Goal: Task Accomplishment & Management: Complete application form

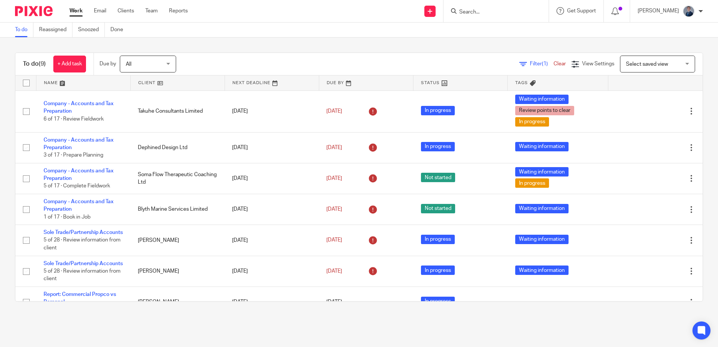
click at [509, 8] on form at bounding box center [498, 10] width 80 height 9
click at [483, 13] on input "Search" at bounding box center [492, 12] width 68 height 7
type input "ears"
click at [432, 10] on icon at bounding box center [430, 11] width 5 height 5
click at [443, 56] on link "Add client" at bounding box center [447, 57] width 46 height 11
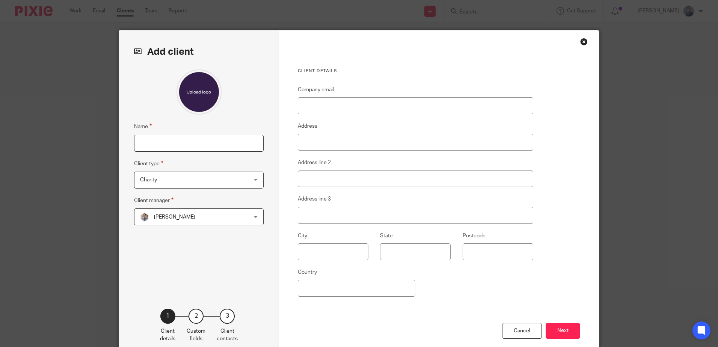
click at [210, 146] on input "Name" at bounding box center [198, 143] width 129 height 17
type input "Earsham Gravels Pension Scheme"
click at [236, 179] on div "Charity Charity" at bounding box center [198, 180] width 129 height 17
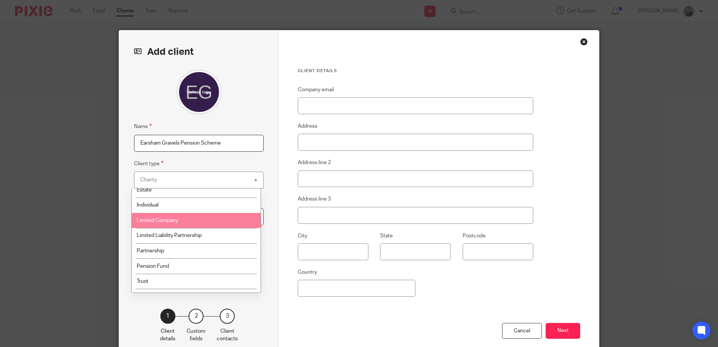
scroll to position [33, 0]
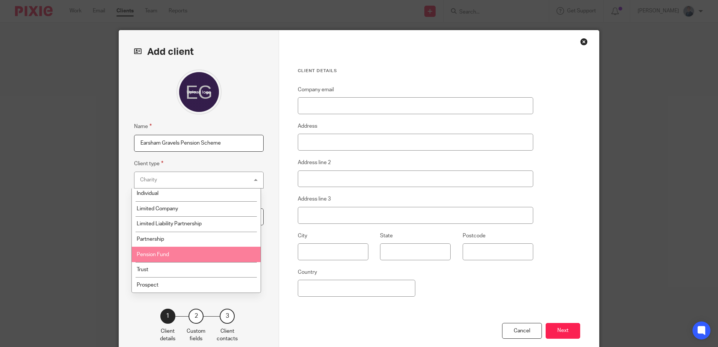
click at [166, 255] on span "Pension Fund" at bounding box center [153, 254] width 32 height 5
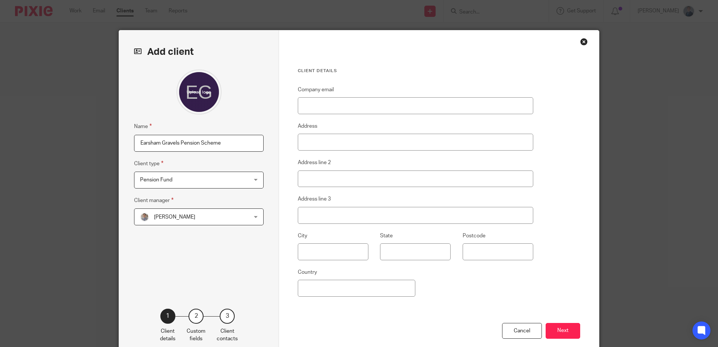
click at [246, 216] on div "Dean Anderson Dean Anderson" at bounding box center [198, 216] width 129 height 17
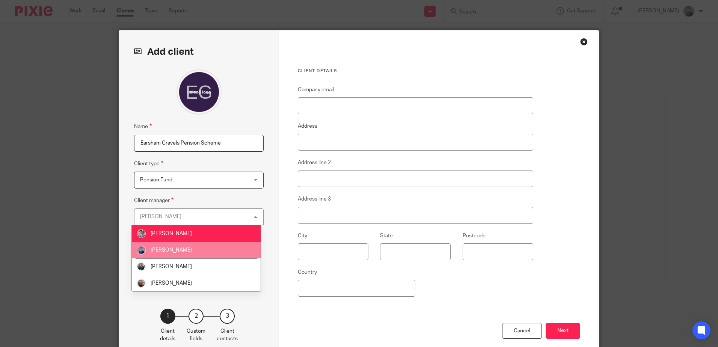
click at [176, 248] on li "[PERSON_NAME]" at bounding box center [196, 250] width 129 height 17
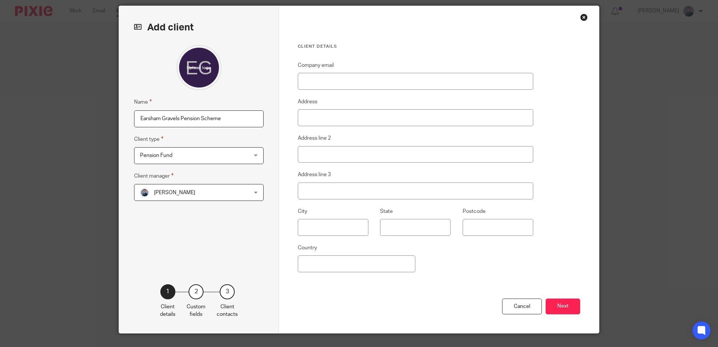
scroll to position [38, 0]
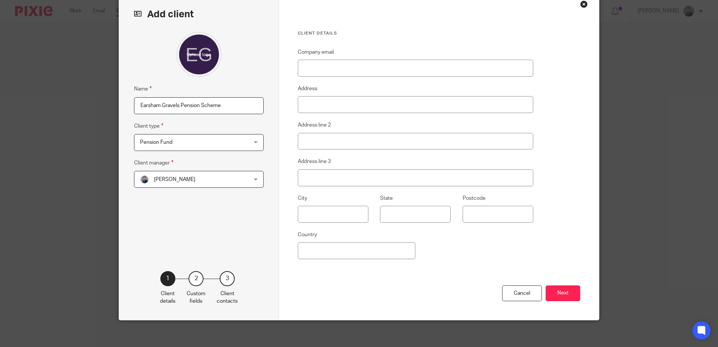
click at [564, 294] on button "Next" at bounding box center [562, 293] width 35 height 16
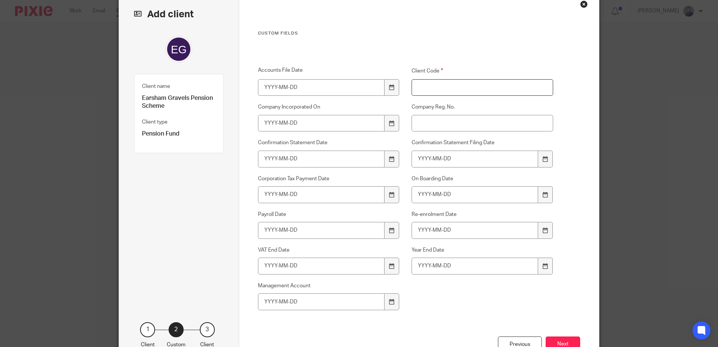
drag, startPoint x: 430, startPoint y: 83, endPoint x: 417, endPoint y: 85, distance: 13.8
click at [431, 83] on input "Client Code" at bounding box center [482, 87] width 142 height 17
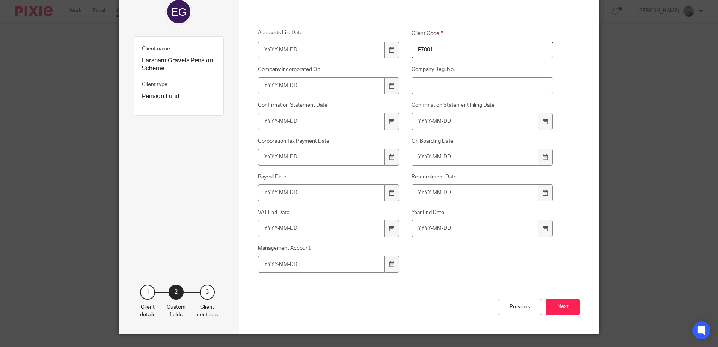
type input "E7001"
drag, startPoint x: 346, startPoint y: 228, endPoint x: 11, endPoint y: 201, distance: 336.6
click at [40, 205] on div "Add client Name Earsham Gravels Pension Scheme Client type Pension Fund Pension…" at bounding box center [359, 173] width 718 height 347
type input "2026-05-31"
click at [559, 310] on button "Next" at bounding box center [562, 307] width 35 height 16
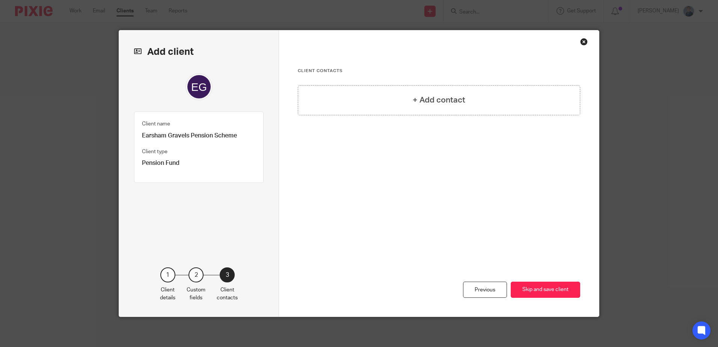
scroll to position [0, 0]
click at [558, 289] on button "Skip and save client" at bounding box center [544, 290] width 69 height 16
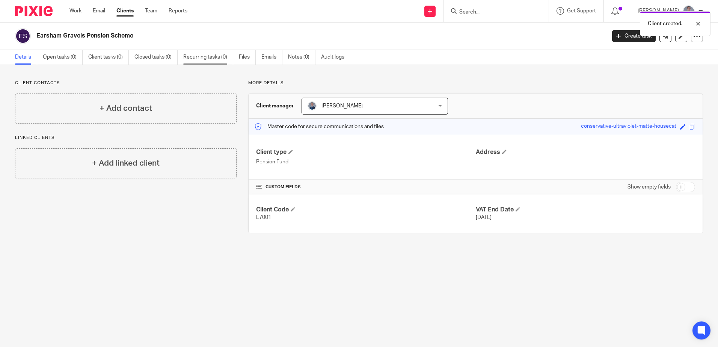
click at [204, 55] on link "Recurring tasks (0)" at bounding box center [208, 57] width 50 height 15
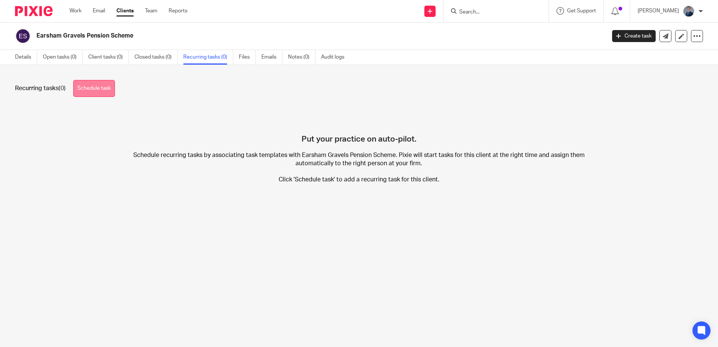
click at [101, 89] on link "Schedule task" at bounding box center [94, 88] width 42 height 17
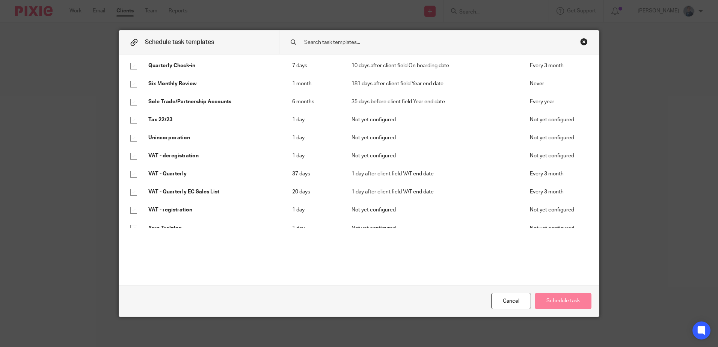
scroll to position [433, 0]
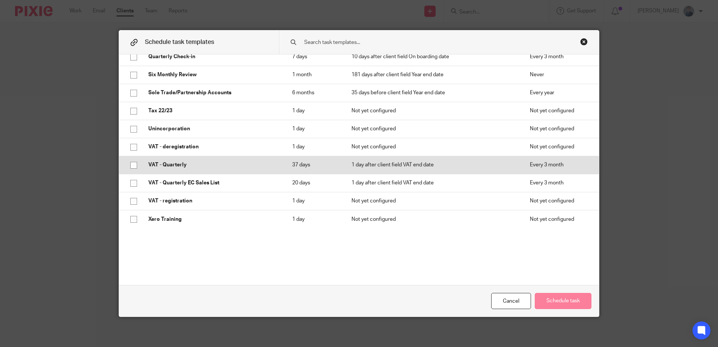
click at [131, 163] on input "checkbox" at bounding box center [133, 165] width 14 height 14
checkbox input "true"
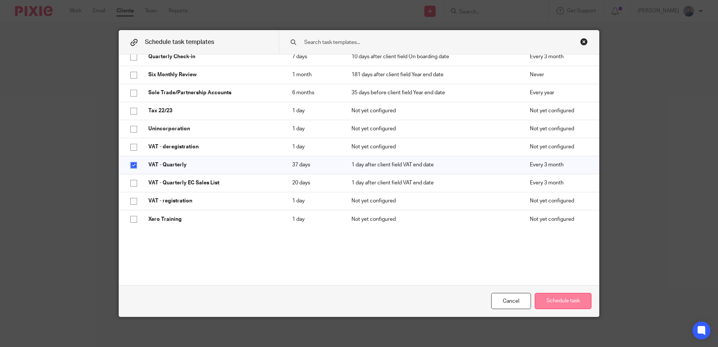
click at [571, 304] on button "Schedule task" at bounding box center [562, 301] width 57 height 16
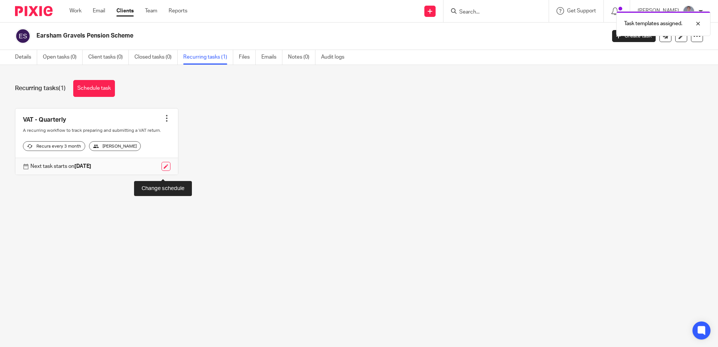
click at [165, 171] on link at bounding box center [165, 166] width 9 height 9
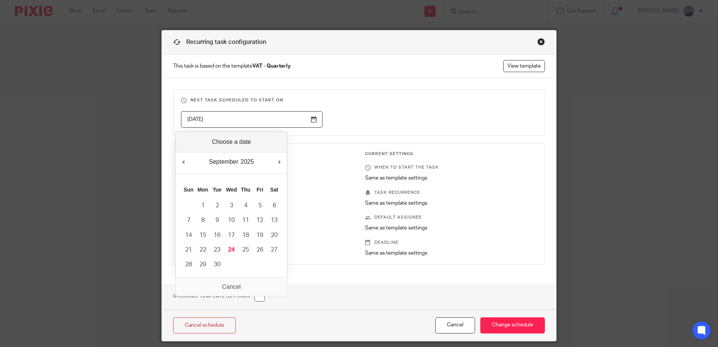
drag, startPoint x: 300, startPoint y: 121, endPoint x: -8, endPoint y: 95, distance: 308.9
click at [0, 95] on html "Work Email Clients Team Reports Work Email Clients Team Reports Settings Send n…" at bounding box center [359, 173] width 718 height 347
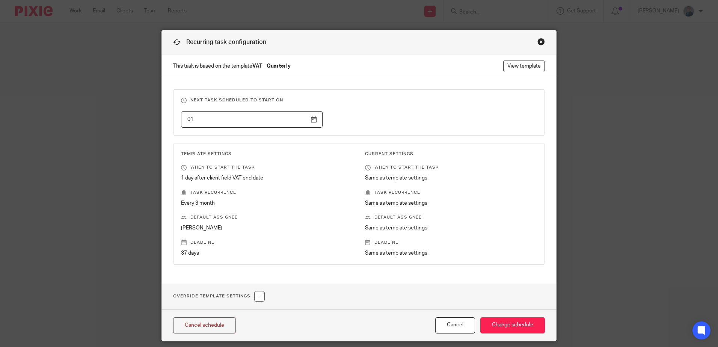
click at [310, 122] on input "01" at bounding box center [252, 119] width 142 height 17
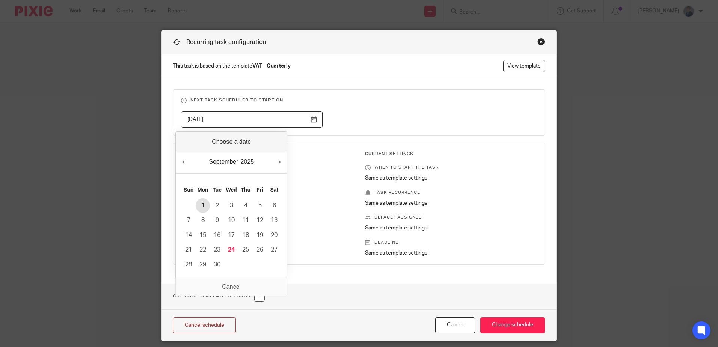
type input "[DATE]"
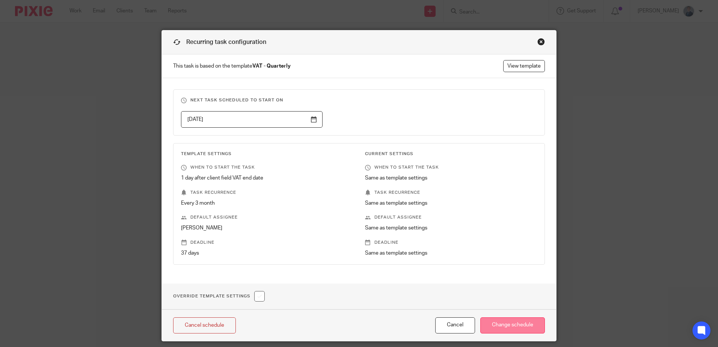
click at [520, 321] on input "Change schedule" at bounding box center [512, 325] width 65 height 16
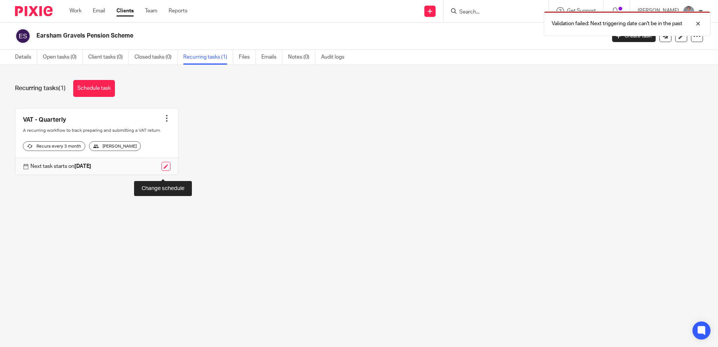
click at [163, 171] on link at bounding box center [165, 166] width 9 height 9
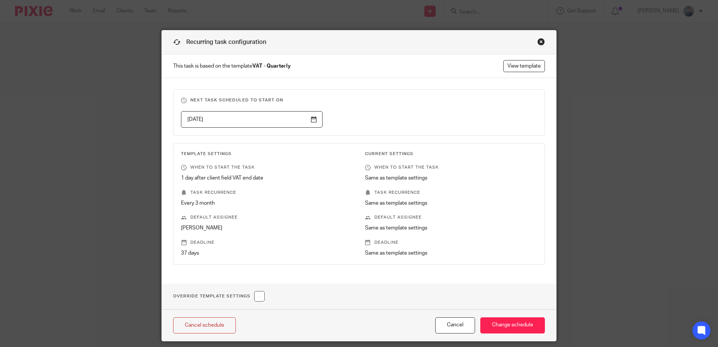
click at [312, 122] on input "[DATE]" at bounding box center [252, 119] width 142 height 17
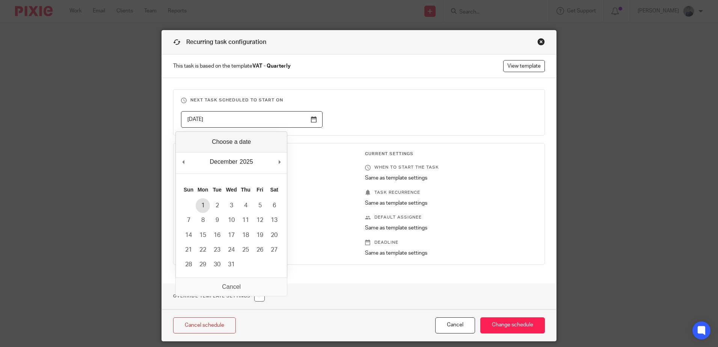
type input "2025-12-01"
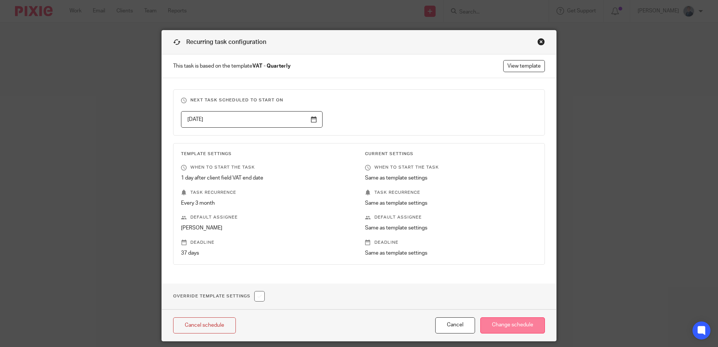
click at [519, 324] on input "Change schedule" at bounding box center [512, 325] width 65 height 16
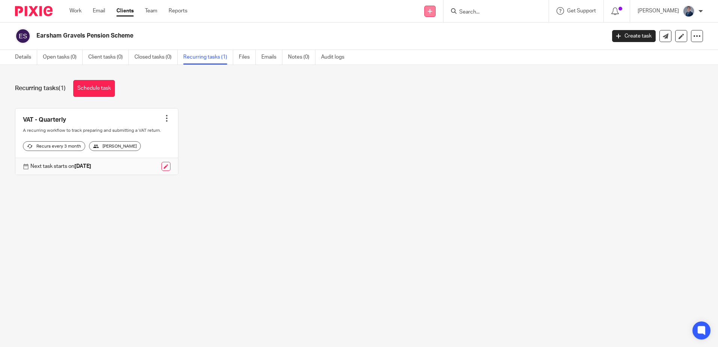
click at [432, 9] on icon at bounding box center [430, 11] width 5 height 5
click at [447, 47] on link "Create task" at bounding box center [447, 46] width 46 height 11
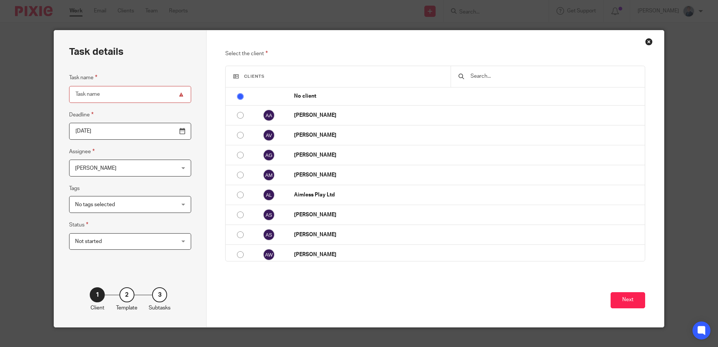
click at [482, 74] on input "text" at bounding box center [553, 76] width 167 height 8
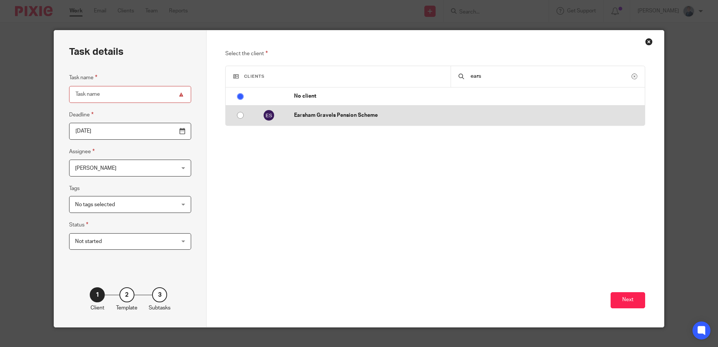
type input "ears"
click at [238, 115] on input "radio" at bounding box center [240, 115] width 14 height 14
radio input "false"
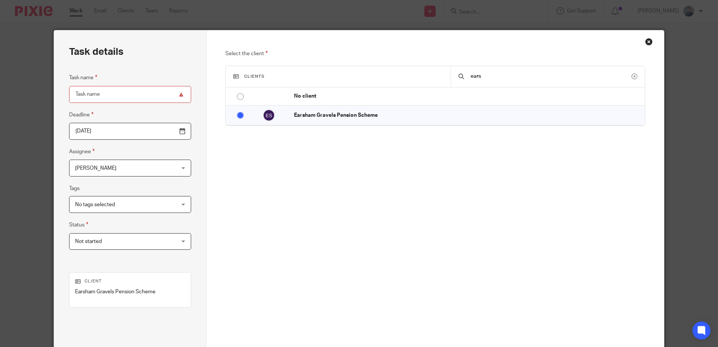
click at [112, 87] on input "Task name" at bounding box center [130, 94] width 122 height 17
type input "VAT - Quarterly"
click at [166, 131] on input "2025-09-24" at bounding box center [130, 131] width 122 height 17
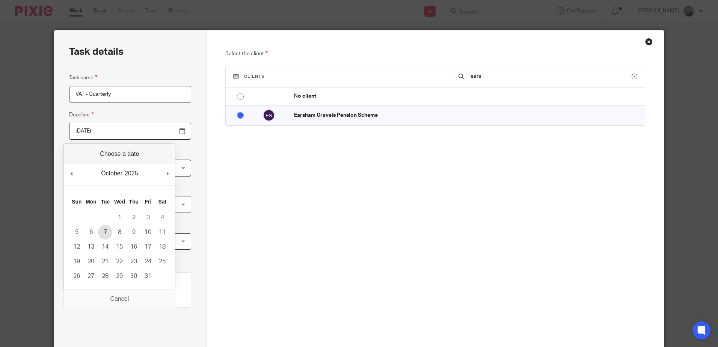
type input "2025-10-07"
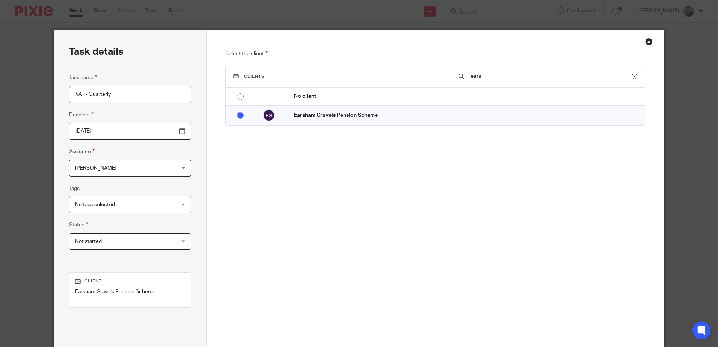
click at [198, 225] on div "Task details Task name VAT - Quarterly Deadline 2025-10-07 Assignee Iain Harris…" at bounding box center [130, 209] width 152 height 358
click at [166, 206] on div "No tags selected" at bounding box center [130, 204] width 122 height 17
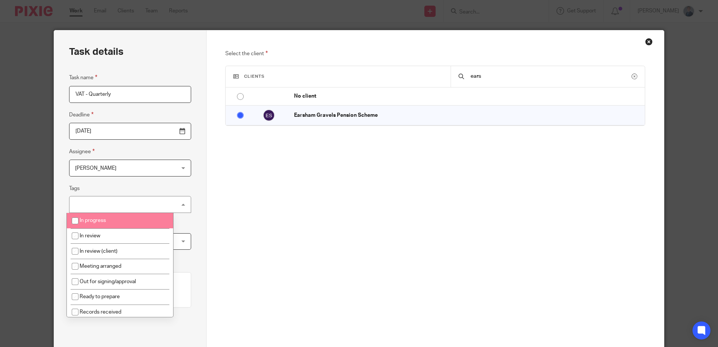
click at [105, 218] on span "In progress" at bounding box center [93, 220] width 26 height 5
checkbox input "true"
click at [206, 187] on div "Select the client Clients ears No client Abi Alice Abram Venter Adelaide Graham…" at bounding box center [434, 209] width 457 height 358
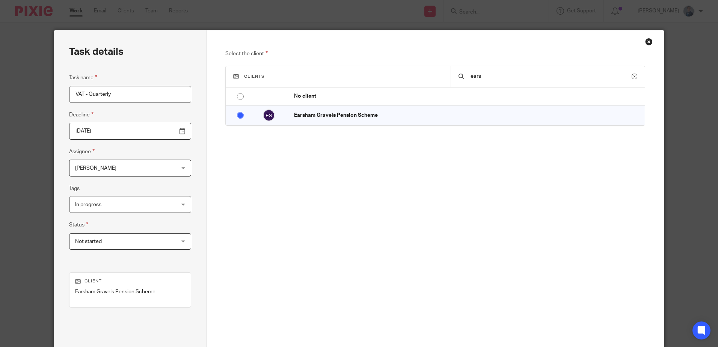
click at [159, 244] on div "Not started Not started" at bounding box center [130, 241] width 122 height 17
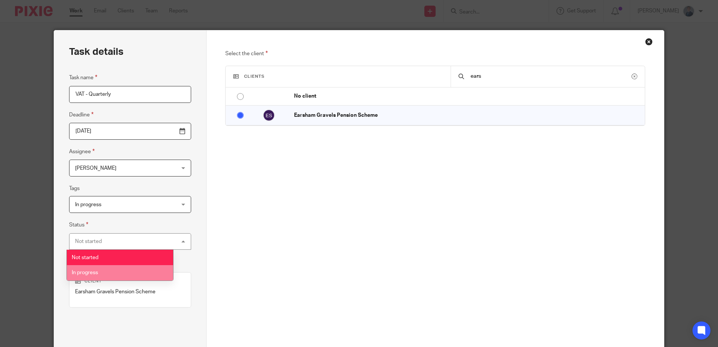
click at [140, 267] on li "In progress" at bounding box center [120, 272] width 106 height 15
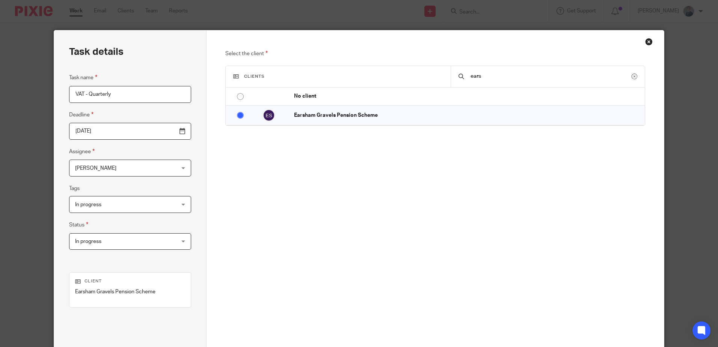
click at [197, 226] on div "Task details Task name VAT - Quarterly Deadline 2025-10-07 Assignee Iain Harris…" at bounding box center [130, 209] width 152 height 358
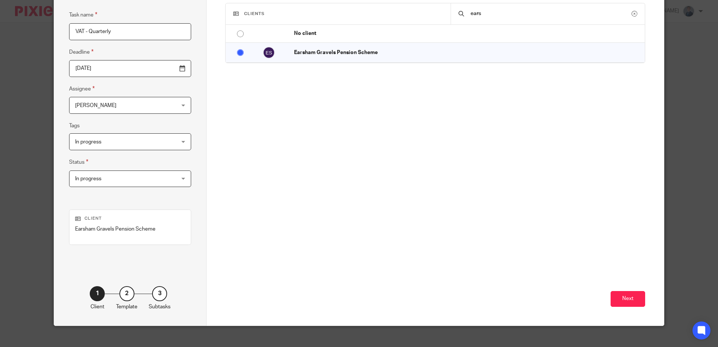
scroll to position [72, 0]
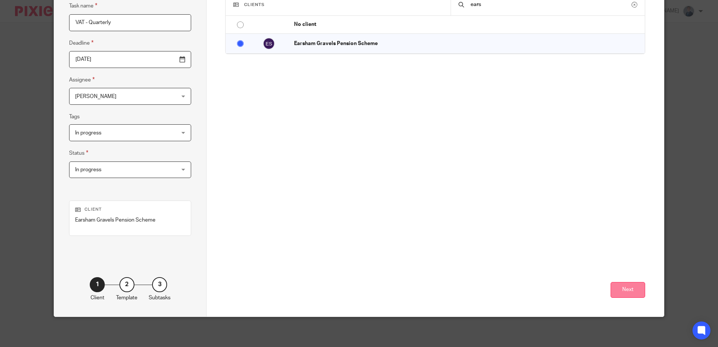
click at [612, 288] on button "Next" at bounding box center [627, 290] width 35 height 16
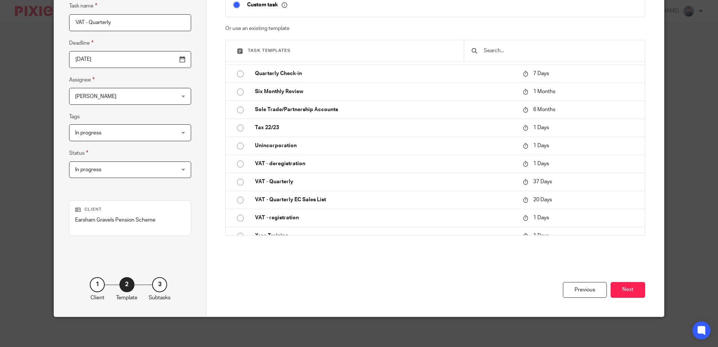
scroll to position [403, 0]
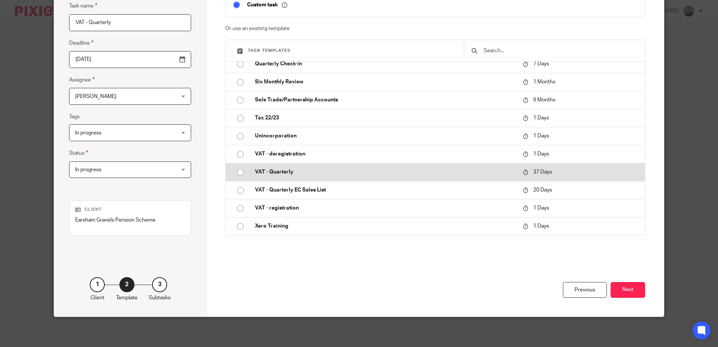
click at [235, 171] on input "radio" at bounding box center [240, 172] width 14 height 14
type input "2025-10-31"
checkbox input "false"
radio input "false"
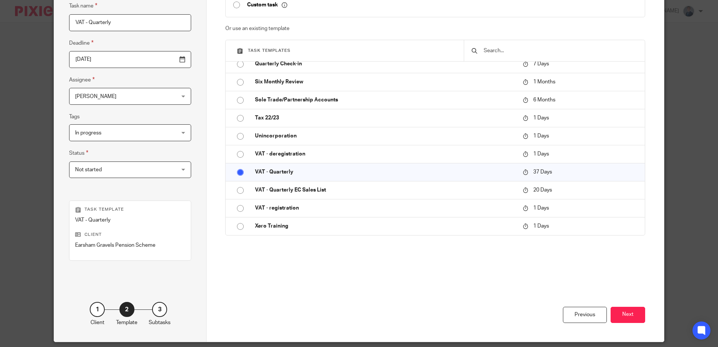
scroll to position [34, 0]
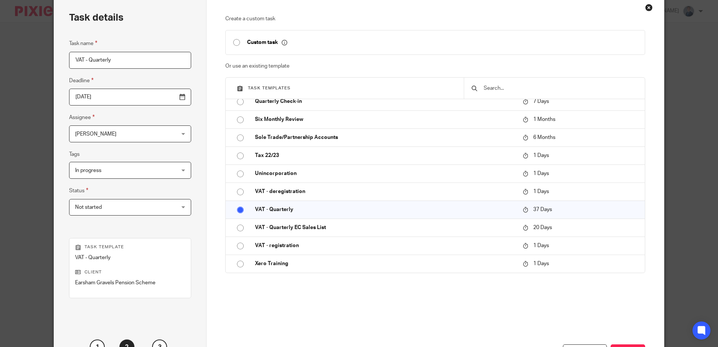
click at [164, 98] on input "2025-10-31" at bounding box center [130, 97] width 122 height 17
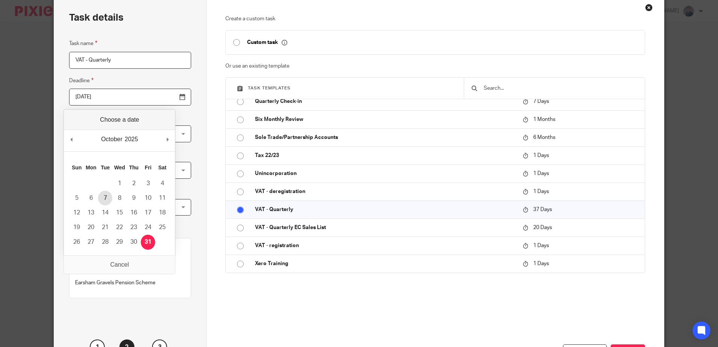
type input "2025-10-07"
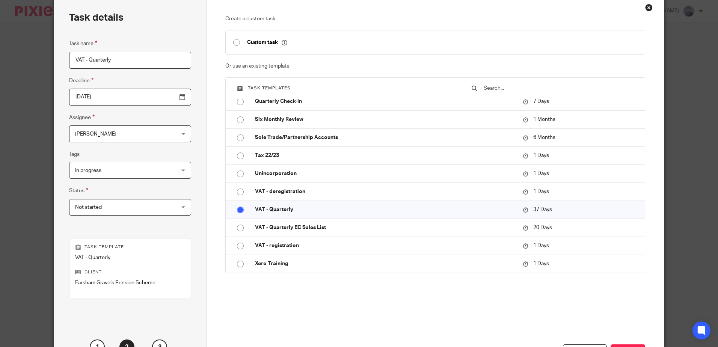
drag, startPoint x: 440, startPoint y: 308, endPoint x: 448, endPoint y: 306, distance: 8.2
click at [441, 308] on div "Create a custom task Custom task Or use an existing template Task templates Boo…" at bounding box center [434, 163] width 419 height 297
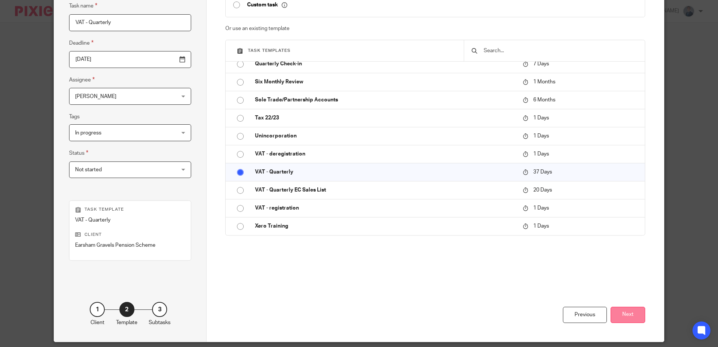
click at [635, 315] on button "Next" at bounding box center [627, 315] width 35 height 16
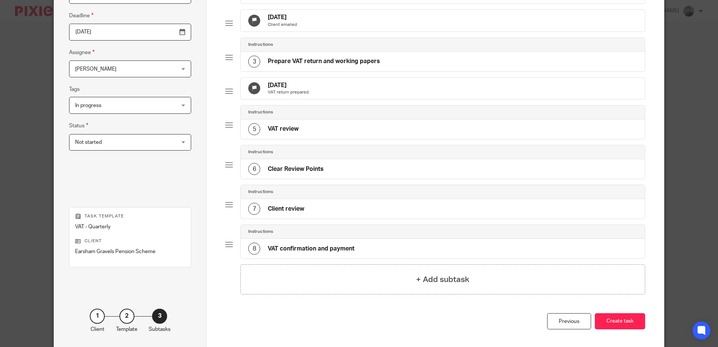
scroll to position [143, 0]
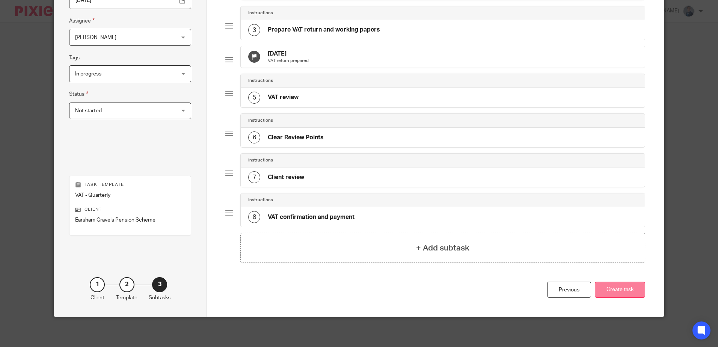
click at [623, 291] on button "Create task" at bounding box center [620, 290] width 50 height 16
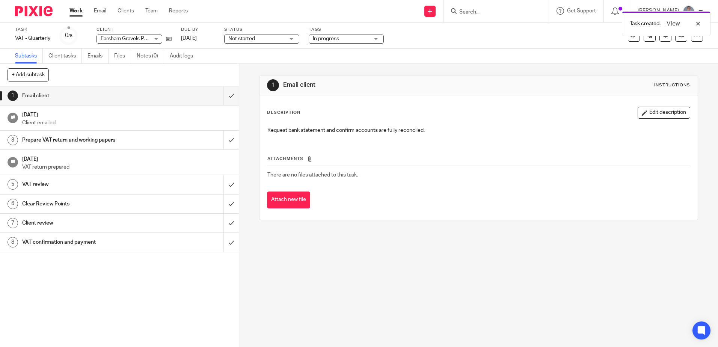
click at [79, 11] on link "Work" at bounding box center [75, 11] width 13 height 8
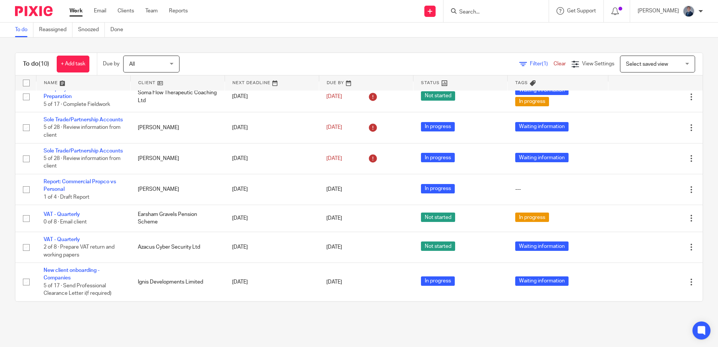
scroll to position [128, 0]
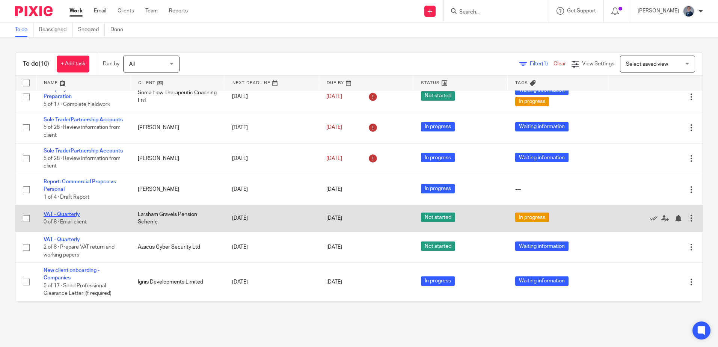
click at [61, 213] on link "VAT - Quarterly" at bounding box center [62, 214] width 36 height 5
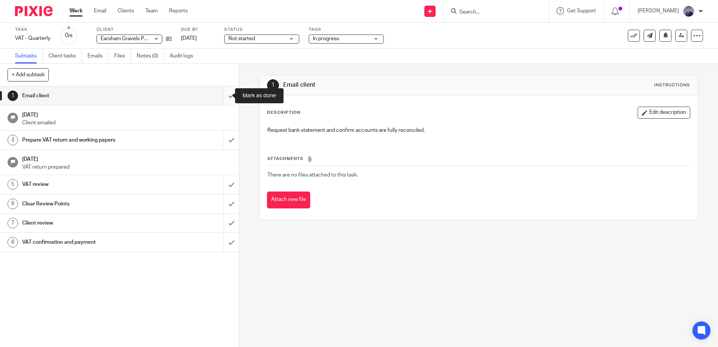
click at [221, 97] on input "submit" at bounding box center [119, 95] width 239 height 19
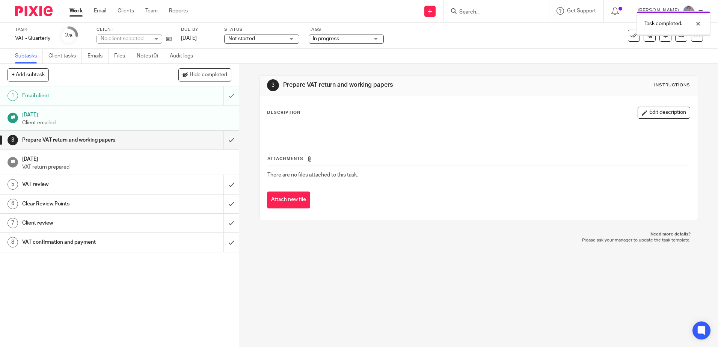
click at [274, 38] on span "Not started" at bounding box center [256, 39] width 56 height 8
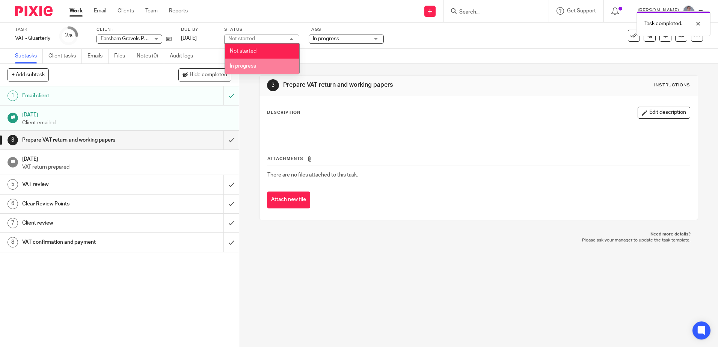
click at [265, 61] on li "In progress" at bounding box center [262, 66] width 74 height 15
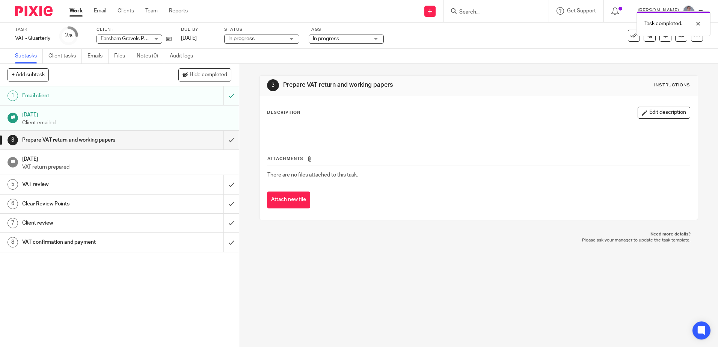
click at [411, 266] on div "3 Prepare VAT return and working papers Instructions Description Edit descripti…" at bounding box center [478, 205] width 479 height 283
click at [76, 11] on link "Work" at bounding box center [75, 11] width 13 height 8
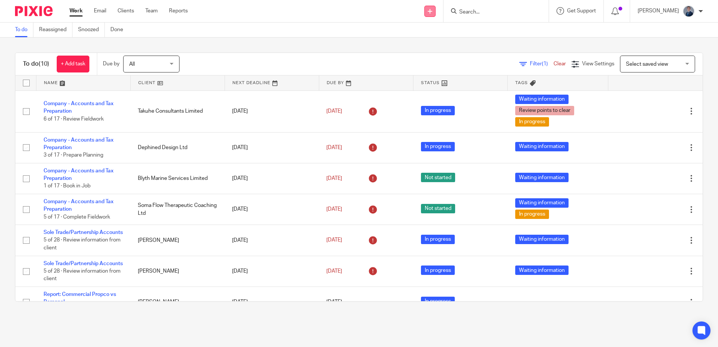
click at [435, 14] on link at bounding box center [429, 11] width 11 height 11
click at [449, 46] on link "Create task" at bounding box center [447, 46] width 46 height 11
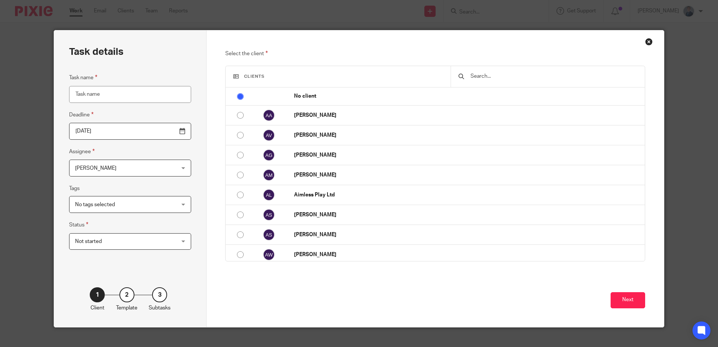
click at [646, 42] on div "Close this dialog window" at bounding box center [649, 42] width 8 height 8
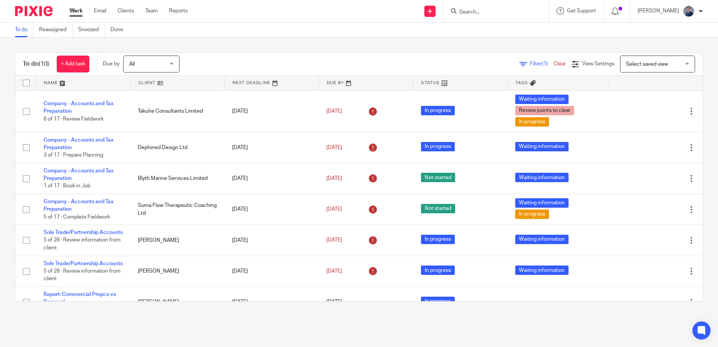
click at [486, 14] on input "Search" at bounding box center [492, 12] width 68 height 7
type input "highf"
click at [514, 31] on link at bounding box center [512, 29] width 111 height 11
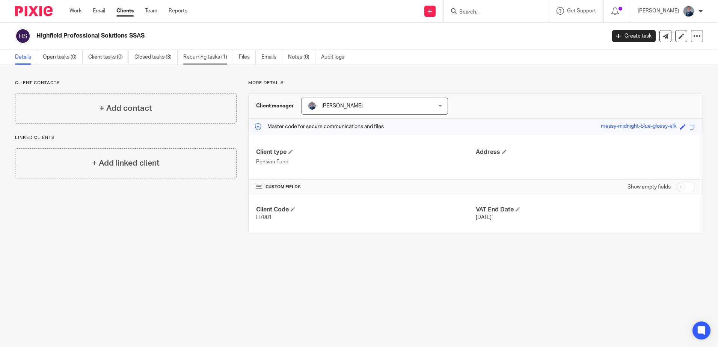
click at [208, 55] on link "Recurring tasks (1)" at bounding box center [208, 57] width 50 height 15
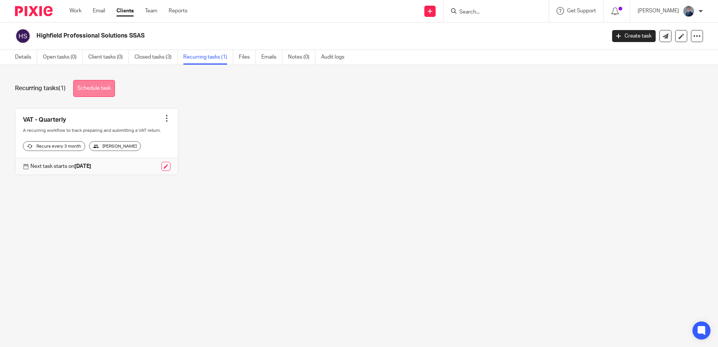
click at [94, 87] on link "Schedule task" at bounding box center [94, 88] width 42 height 17
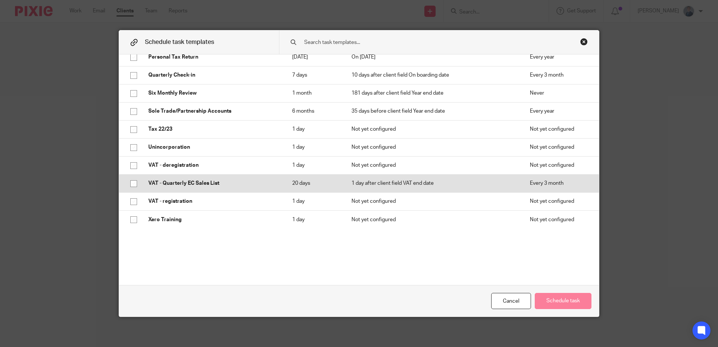
scroll to position [415, 0]
click at [132, 183] on input "checkbox" at bounding box center [133, 183] width 14 height 14
checkbox input "true"
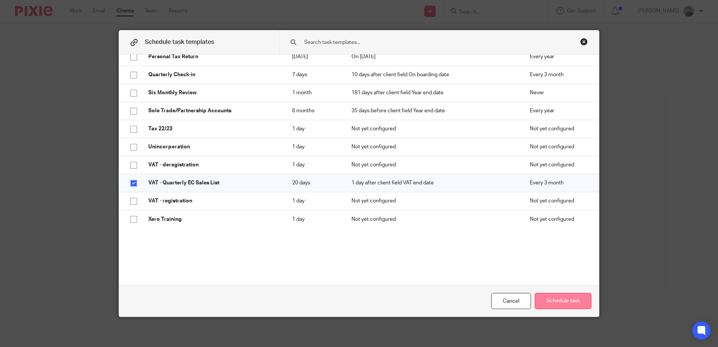
click at [571, 297] on button "Schedule task" at bounding box center [562, 301] width 57 height 16
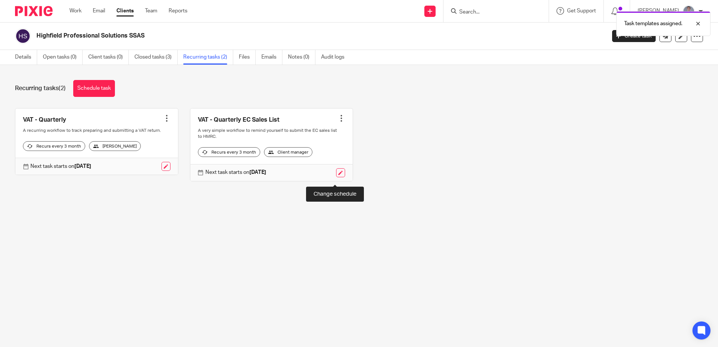
click at [336, 177] on link at bounding box center [340, 172] width 9 height 9
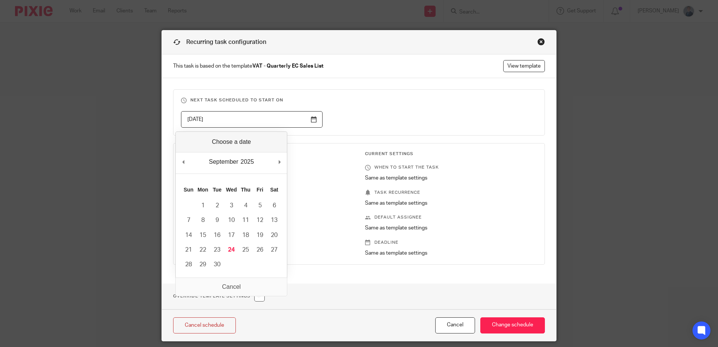
click at [312, 120] on input "[DATE]" at bounding box center [252, 119] width 142 height 17
type input "[DATE]"
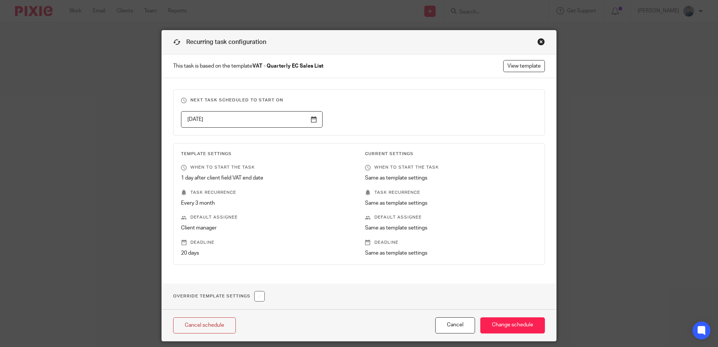
click at [399, 101] on h3 "Next task scheduled to start on" at bounding box center [359, 100] width 356 height 6
click at [532, 323] on input "Change schedule" at bounding box center [512, 325] width 65 height 16
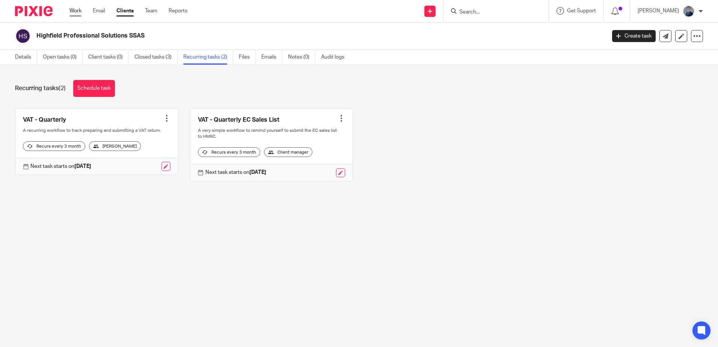
click at [80, 10] on link "Work" at bounding box center [75, 11] width 12 height 8
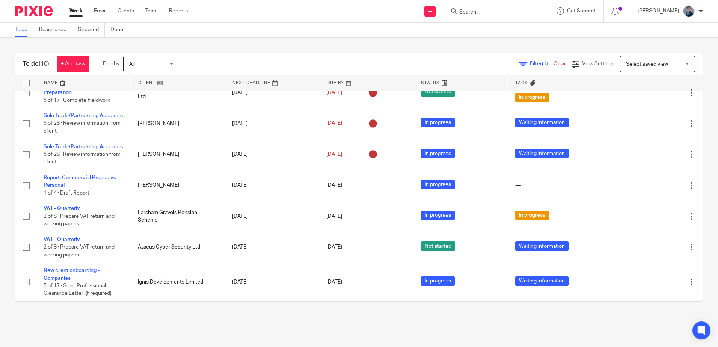
scroll to position [132, 0]
